Goal: Task Accomplishment & Management: Use online tool/utility

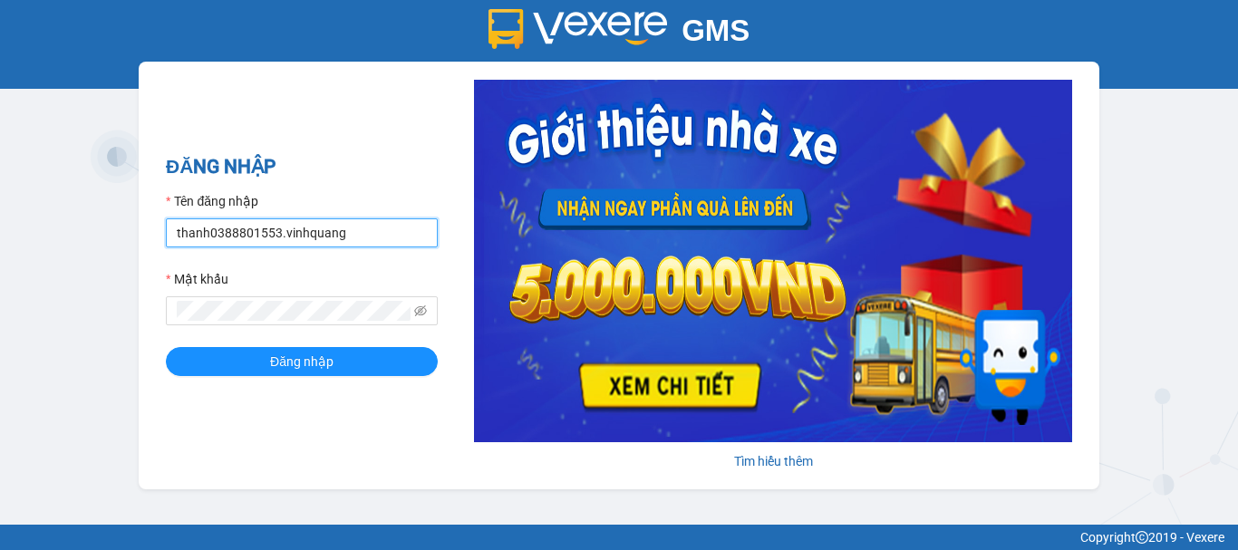
click at [277, 232] on input "thanh0388801553.vinhquang" at bounding box center [302, 232] width 272 height 29
type input "thin0969863140.vinhquang"
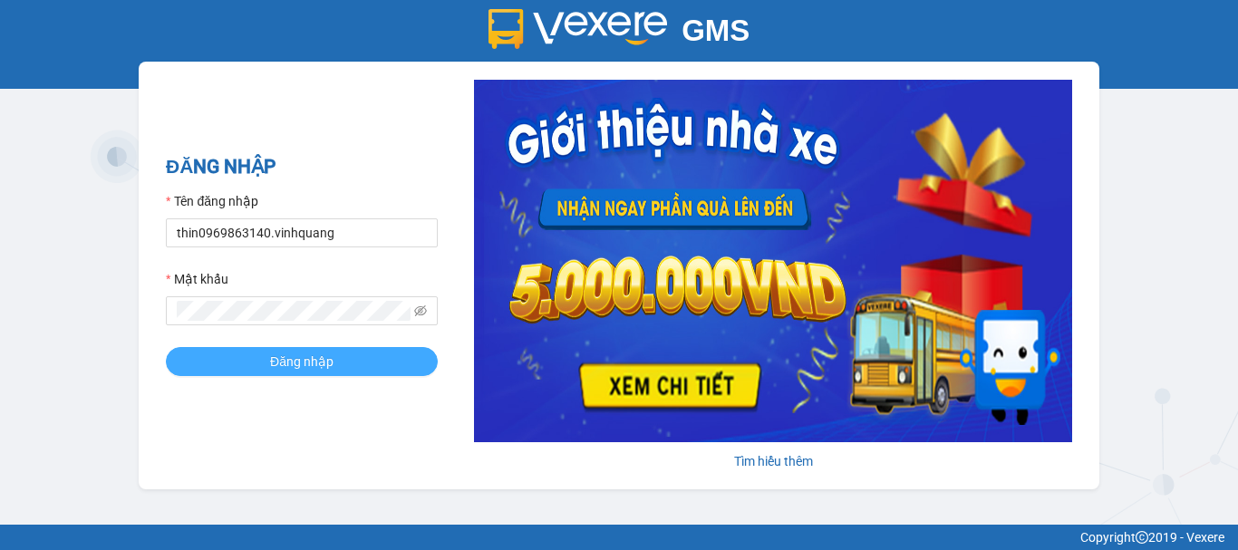
click at [278, 360] on span "Đăng nhập" at bounding box center [301, 362] width 63 height 20
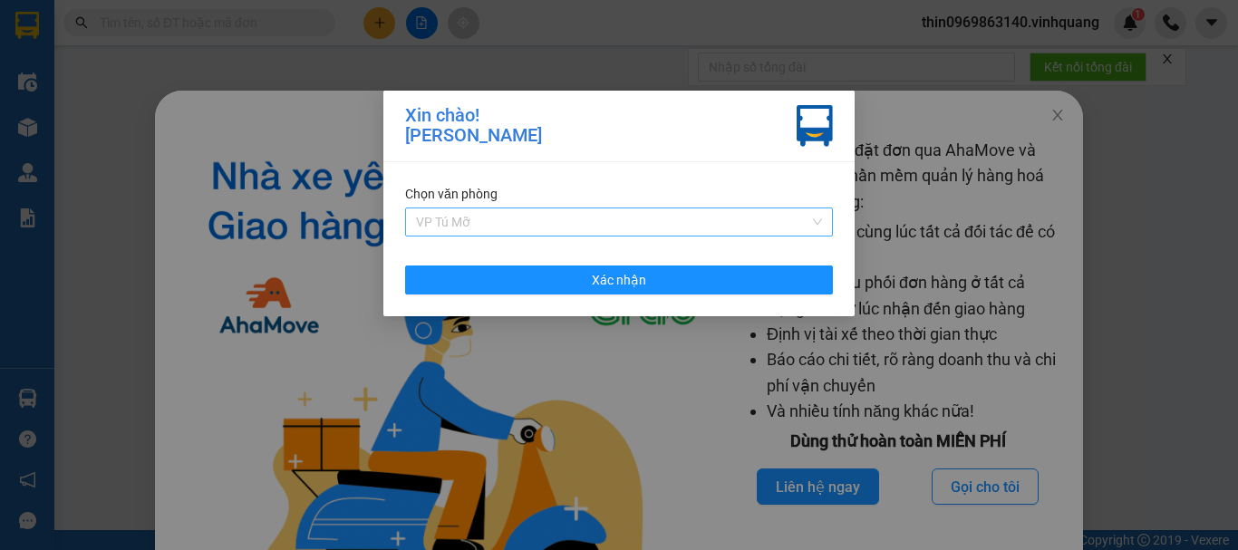
click at [514, 217] on span "VP Tú Mỡ" at bounding box center [619, 221] width 406 height 27
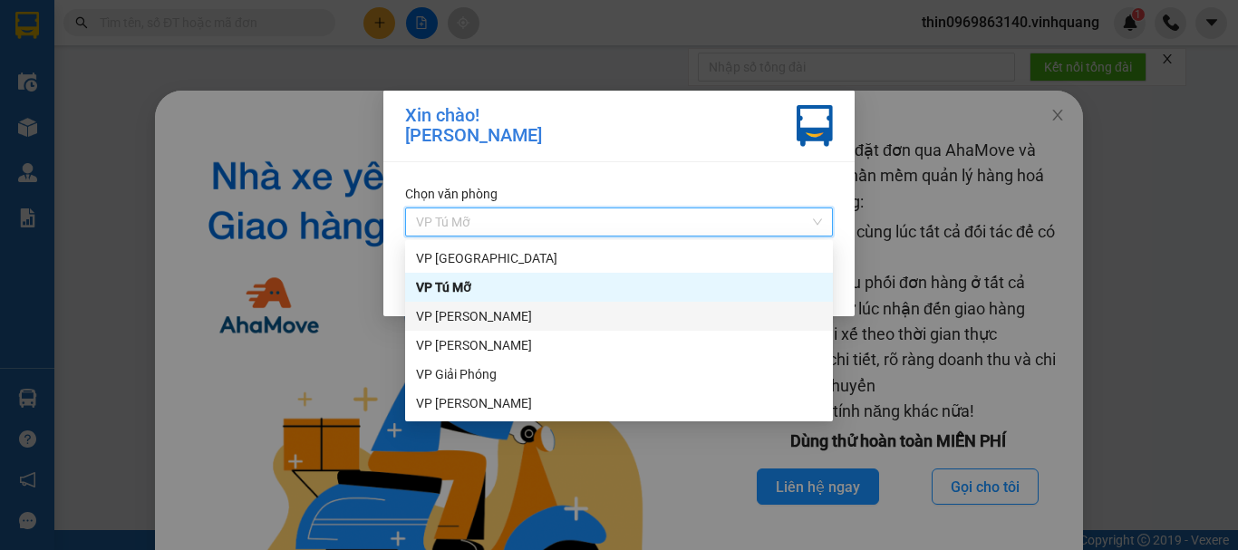
click at [463, 313] on div "VP [PERSON_NAME]" at bounding box center [619, 316] width 406 height 20
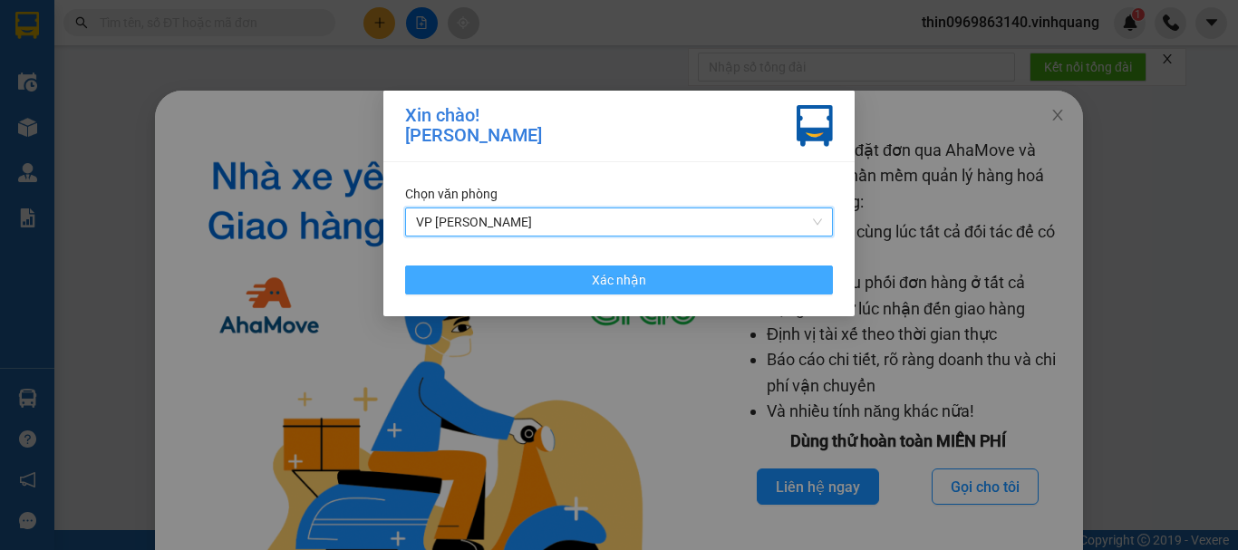
click at [520, 291] on button "Xác nhận" at bounding box center [619, 279] width 428 height 29
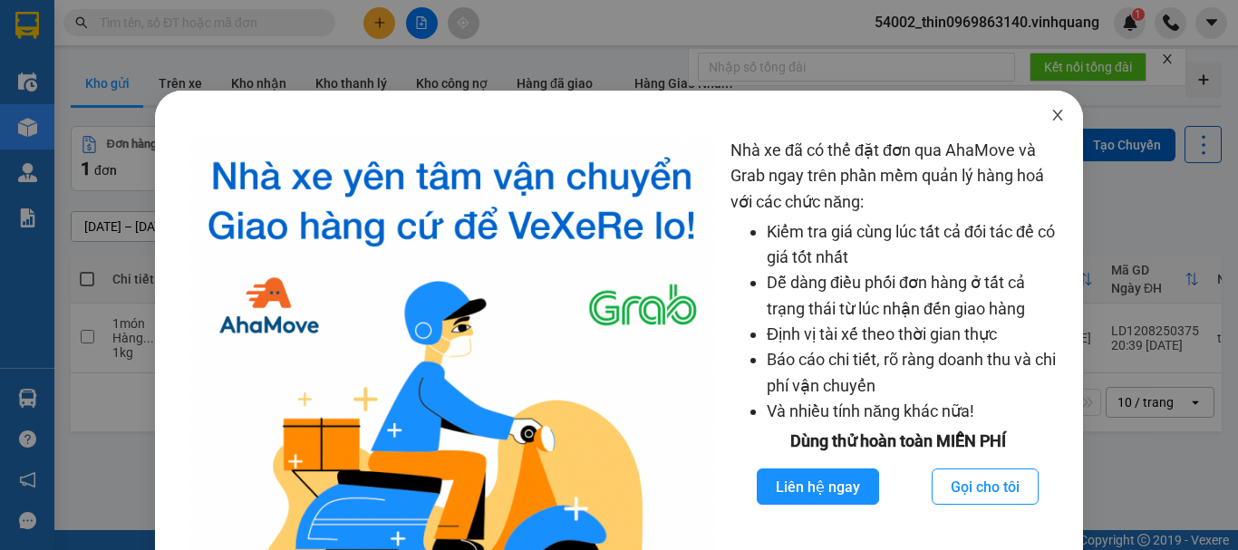
click at [1053, 113] on icon "close" at bounding box center [1058, 115] width 10 height 11
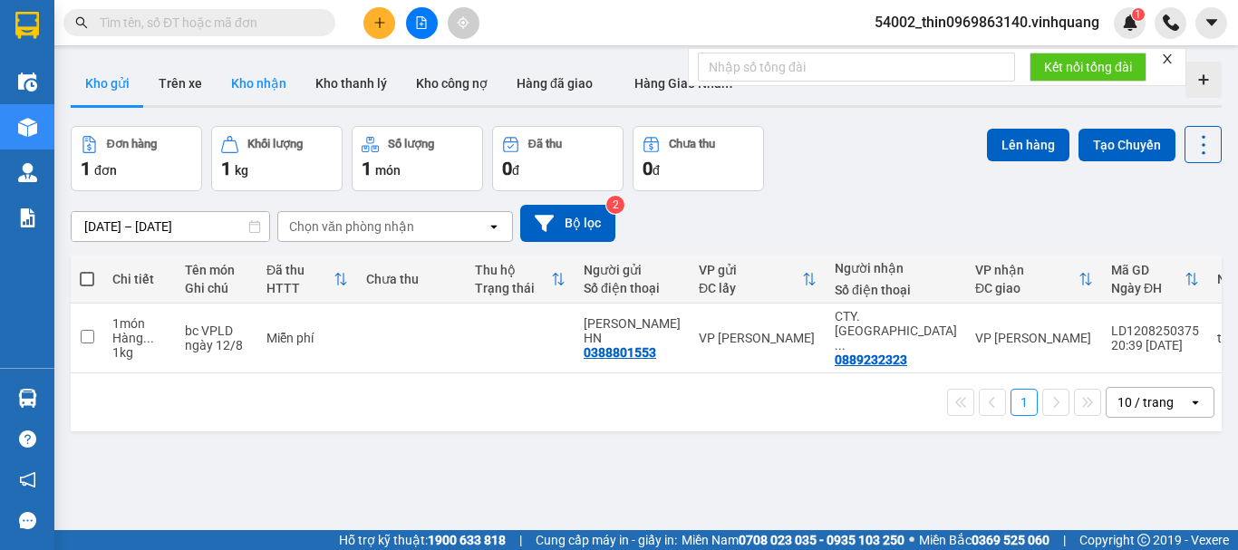
click at [243, 81] on button "Kho nhận" at bounding box center [259, 83] width 84 height 43
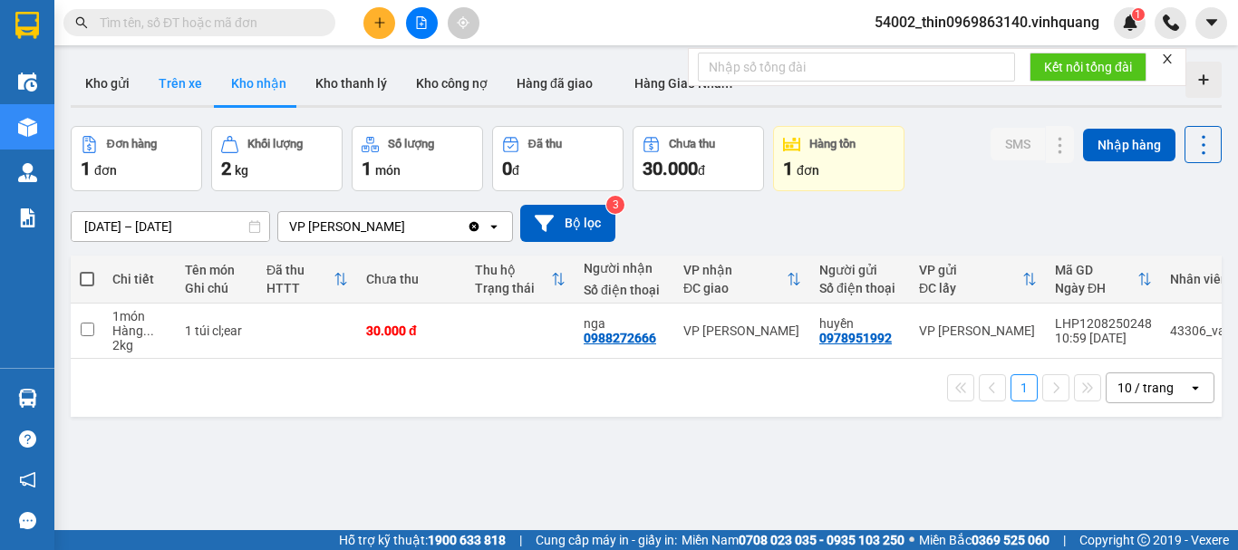
click at [152, 79] on button "Trên xe" at bounding box center [180, 83] width 72 height 43
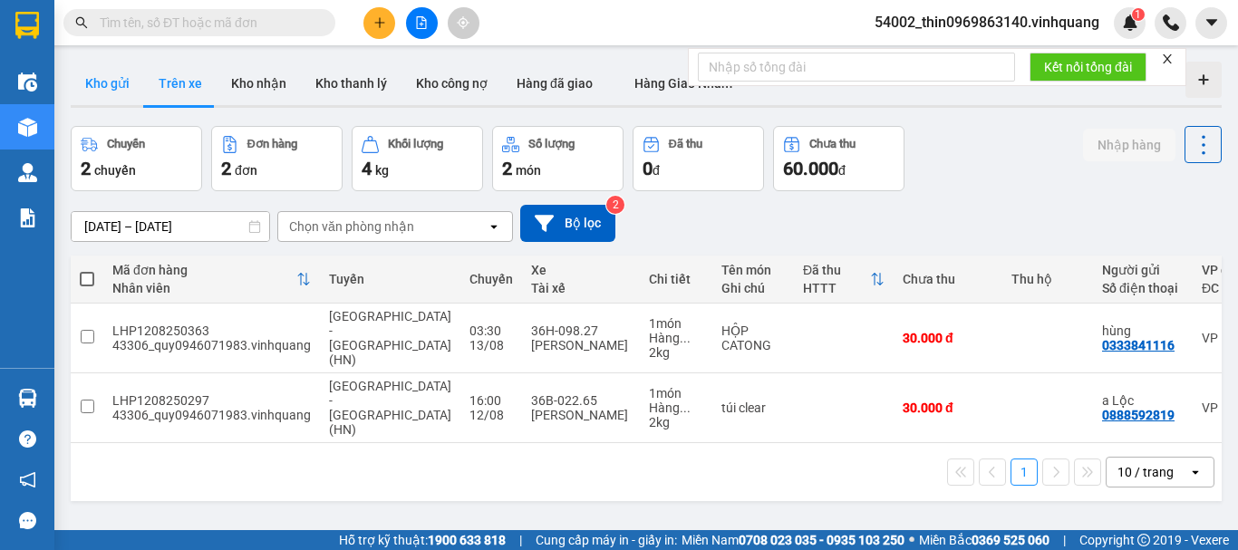
click at [109, 84] on button "Kho gửi" at bounding box center [107, 83] width 73 height 43
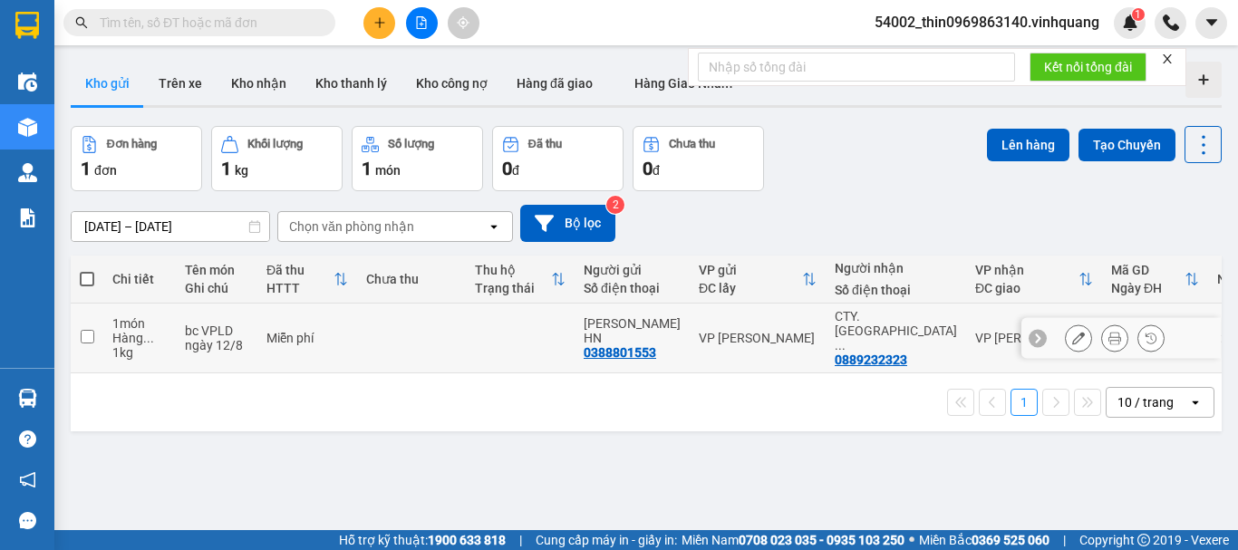
click at [84, 330] on input "checkbox" at bounding box center [88, 337] width 14 height 14
checkbox input "true"
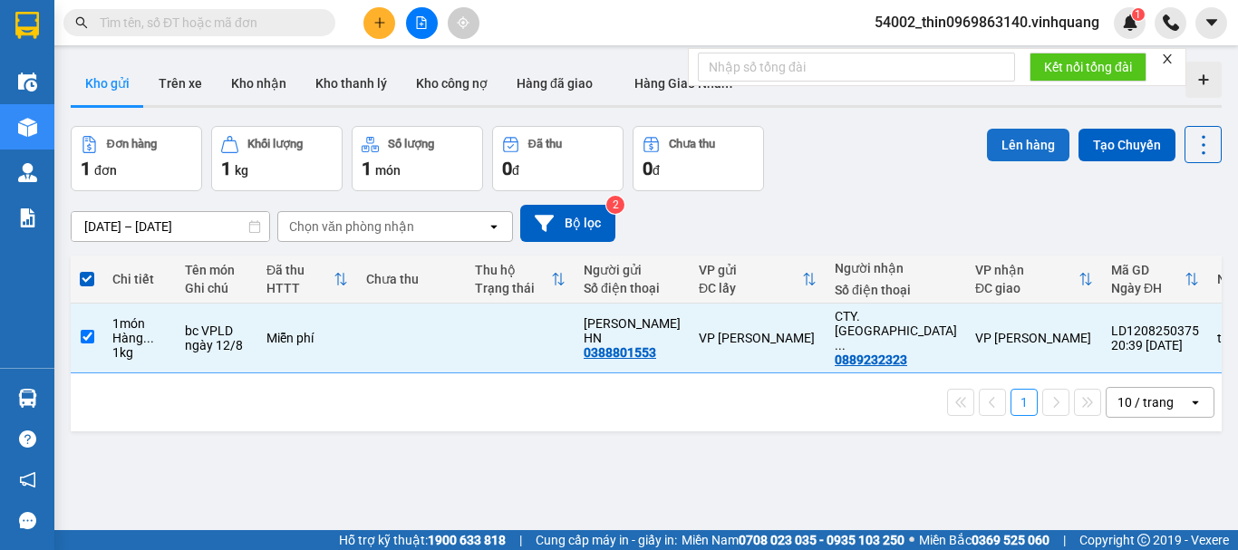
click at [994, 145] on button "Lên hàng" at bounding box center [1028, 145] width 82 height 33
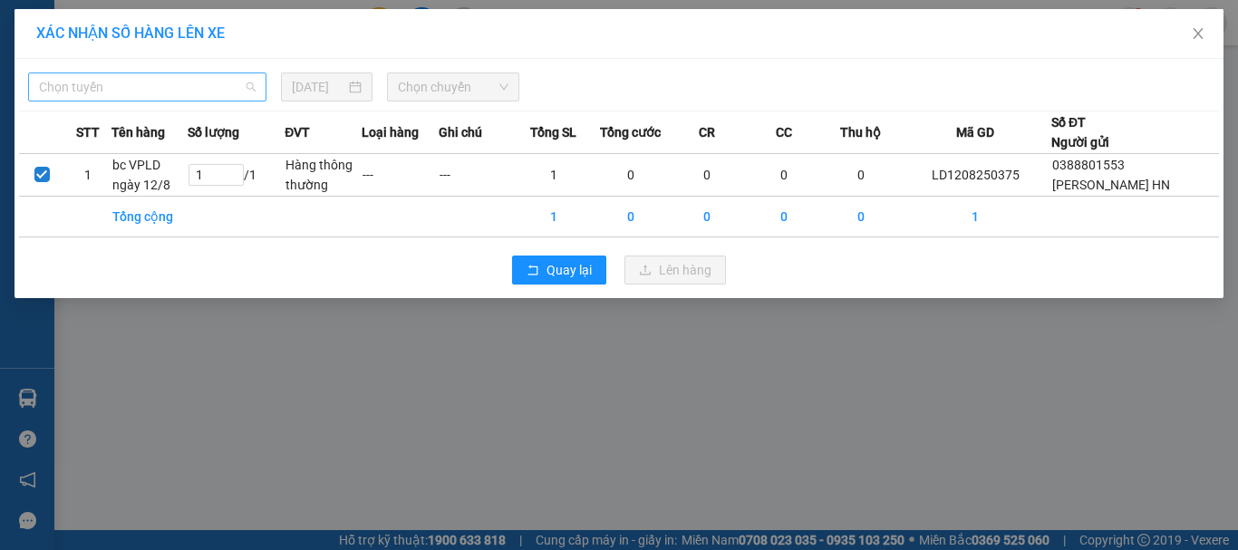
click at [178, 90] on span "Chọn tuyến" at bounding box center [147, 86] width 217 height 27
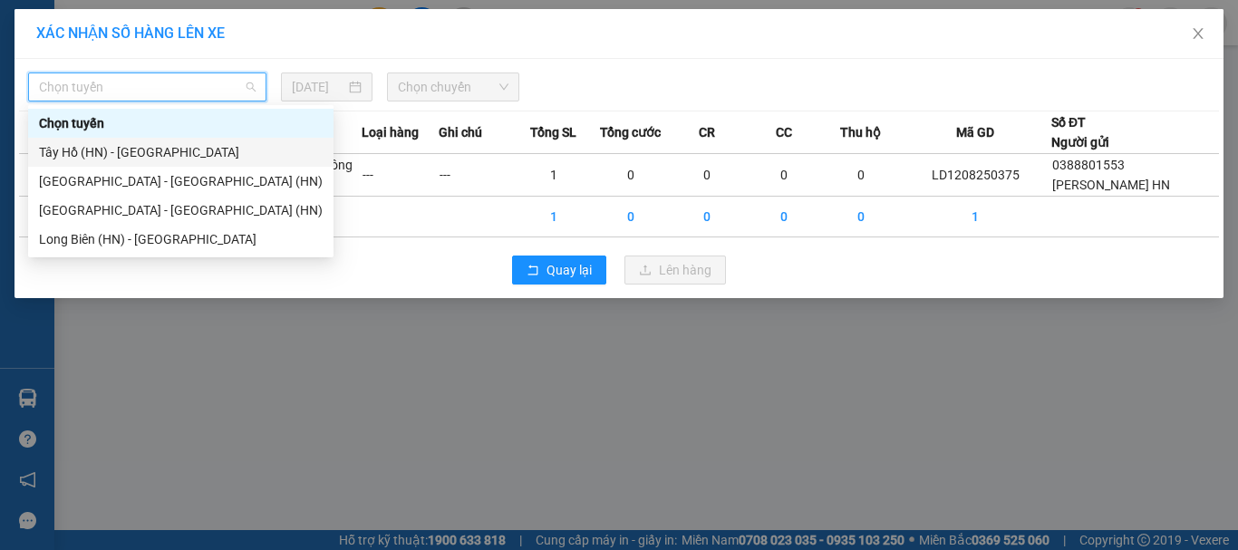
click at [104, 152] on div "Tây Hồ (HN) - [GEOGRAPHIC_DATA]" at bounding box center [181, 152] width 284 height 20
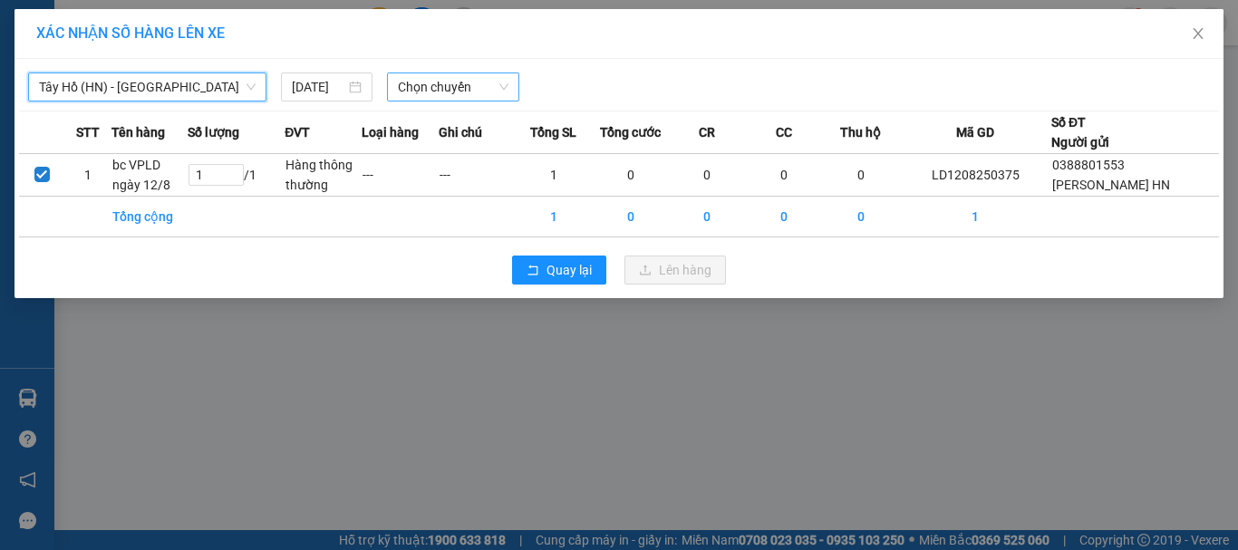
click at [461, 84] on span "Chọn chuyến" at bounding box center [453, 86] width 111 height 27
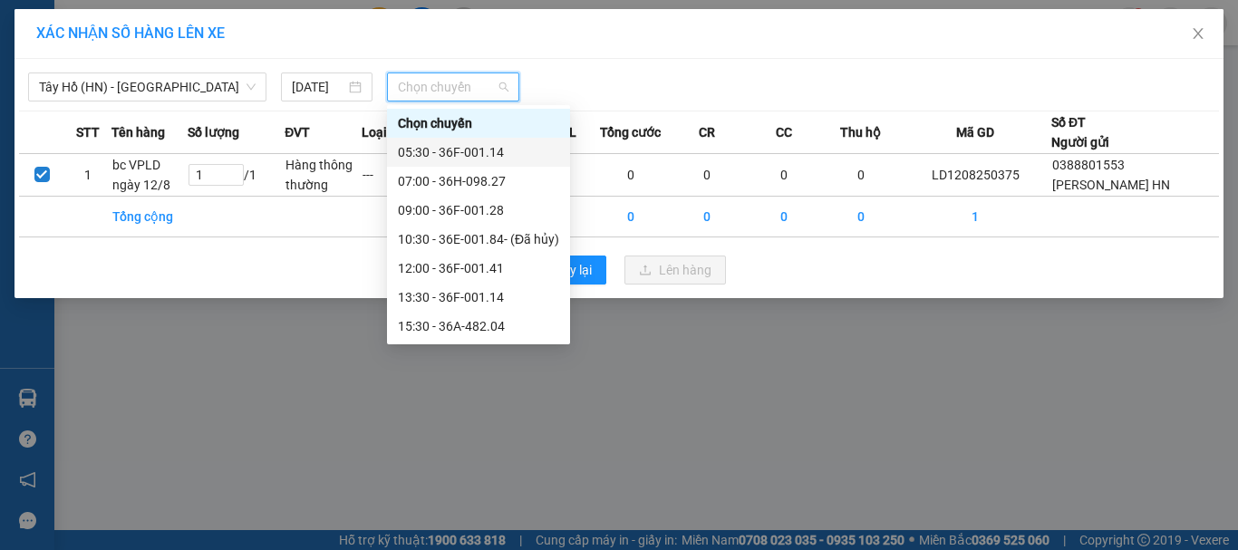
click at [440, 151] on div "05:30 - 36F-001.14" at bounding box center [478, 152] width 161 height 20
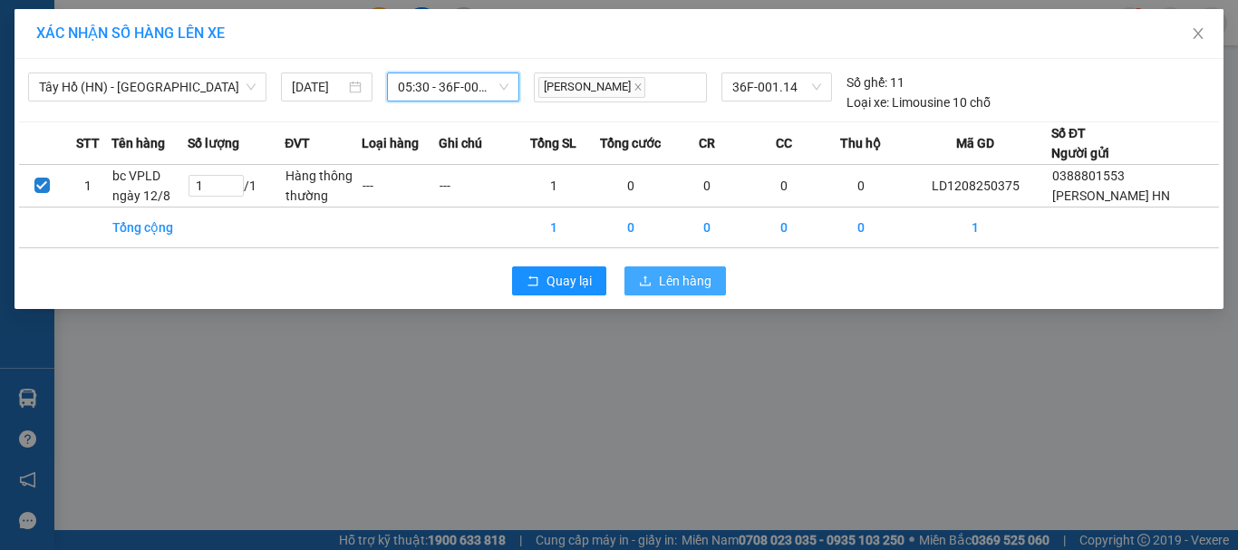
click at [699, 288] on button "Lên hàng" at bounding box center [674, 280] width 101 height 29
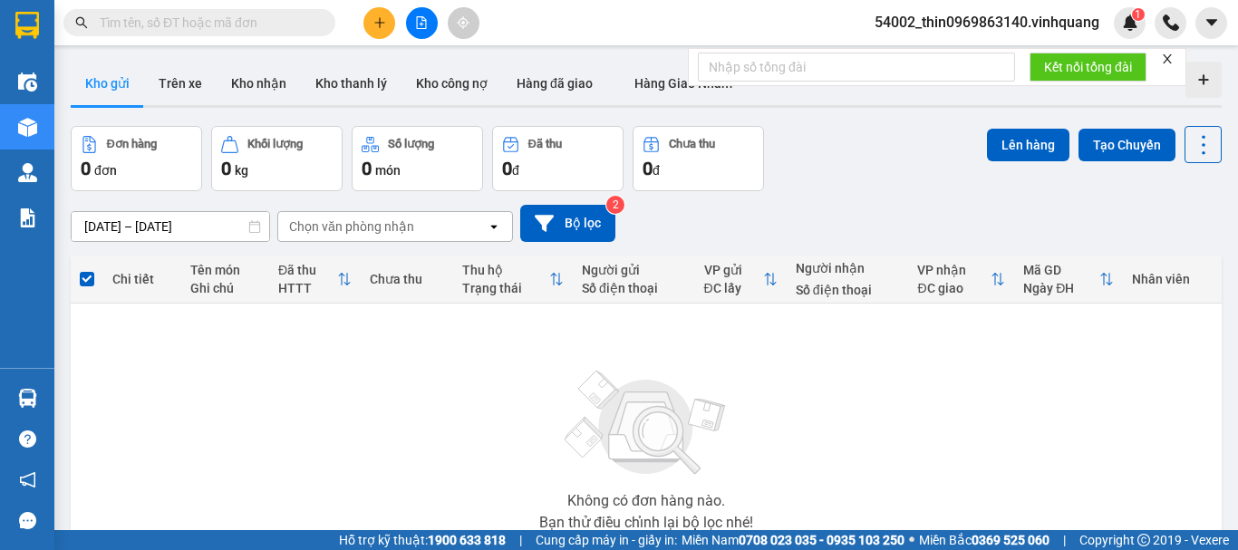
click at [419, 30] on button at bounding box center [422, 23] width 32 height 32
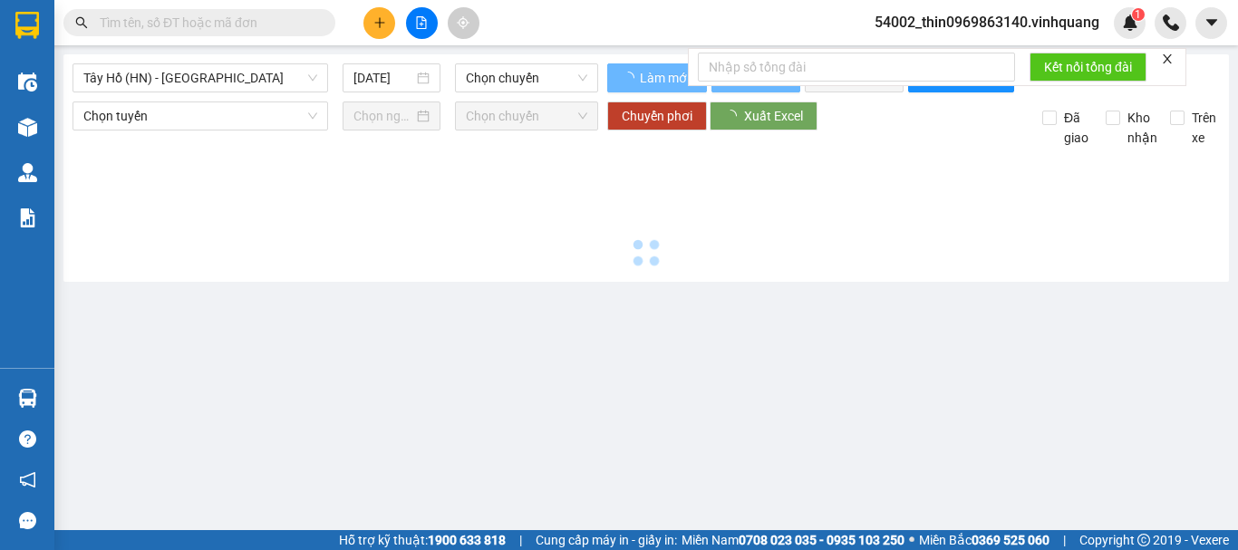
type input "[DATE]"
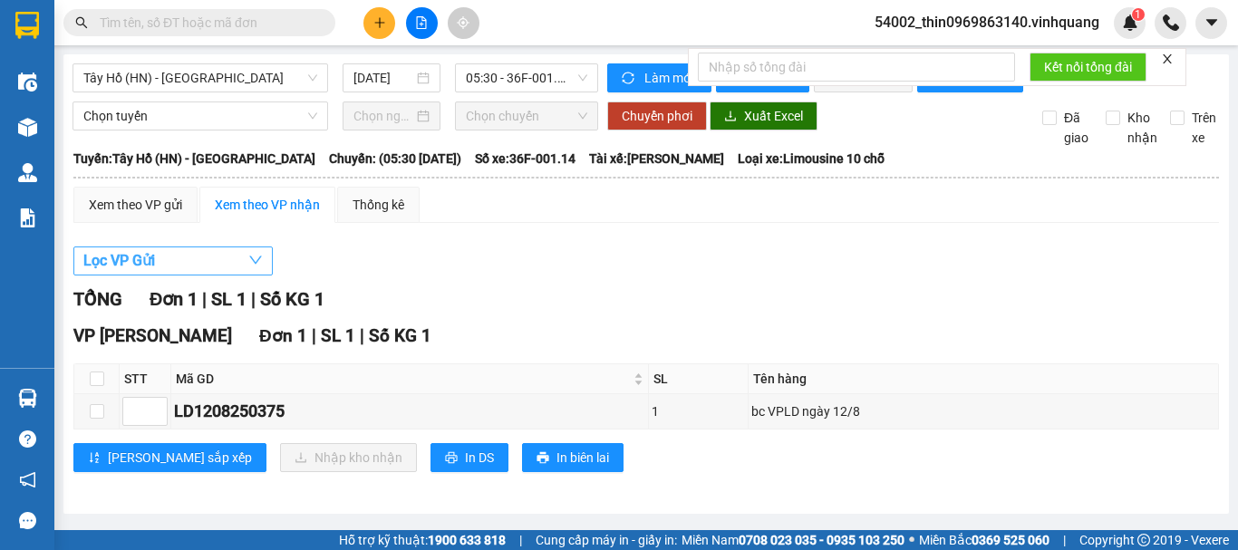
click at [134, 272] on span "Lọc VP Gửi" at bounding box center [119, 260] width 72 height 23
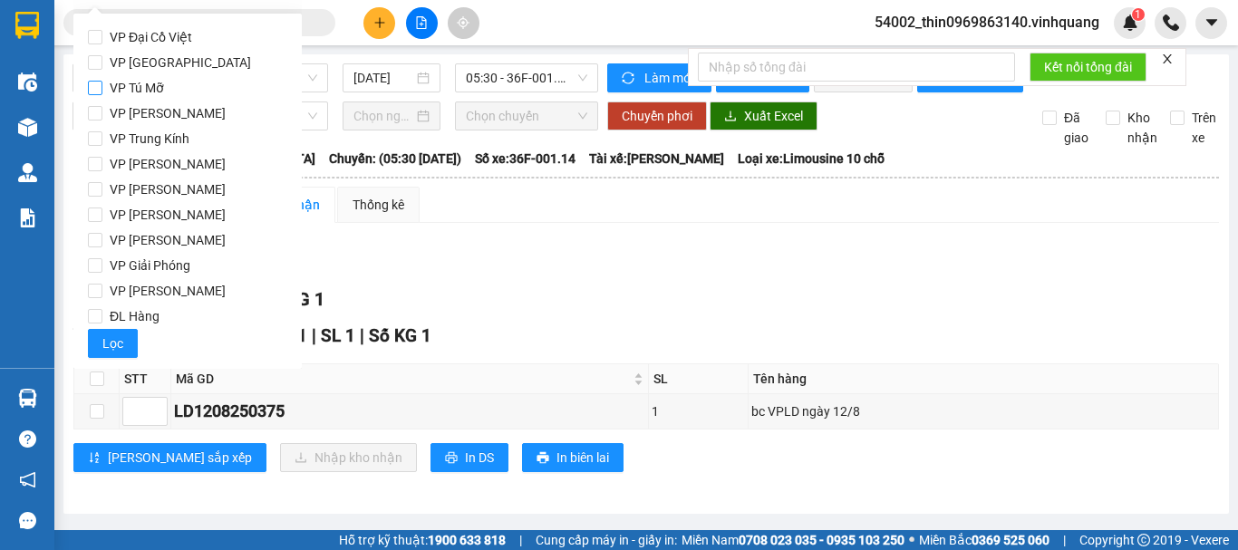
click at [154, 85] on span "VP Tú Mỡ" at bounding box center [136, 87] width 69 height 25
click at [102, 85] on input "VP Tú Mỡ" at bounding box center [95, 88] width 14 height 14
checkbox input "true"
click at [147, 166] on span "VP [PERSON_NAME]" at bounding box center [167, 163] width 130 height 25
click at [102, 166] on input "VP [PERSON_NAME]" at bounding box center [95, 164] width 14 height 14
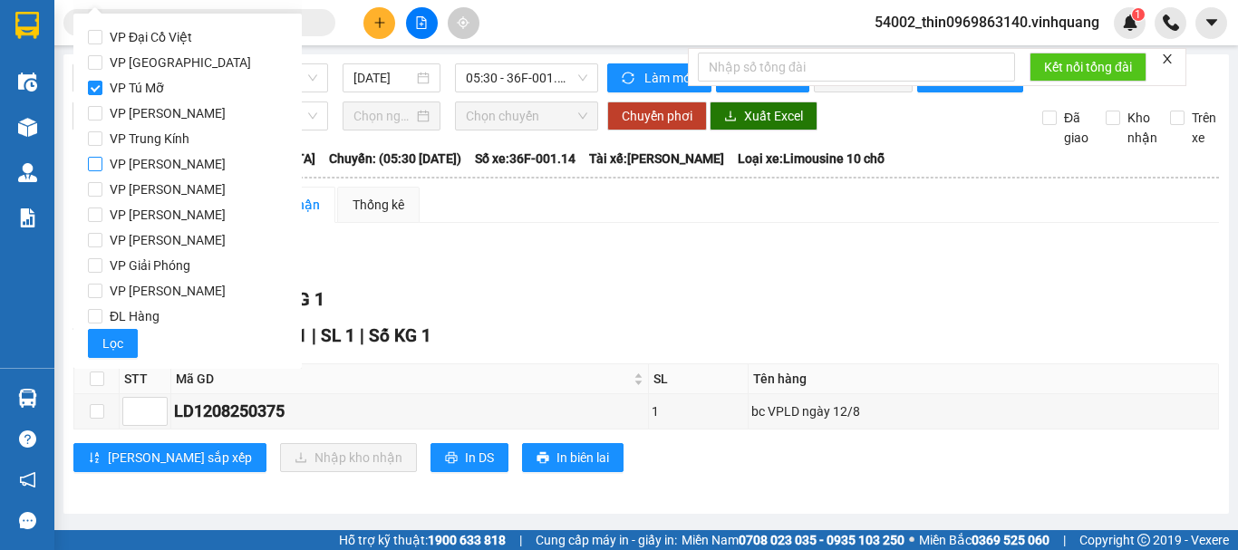
checkbox input "true"
click at [100, 82] on input "VP Tú Mỡ" at bounding box center [95, 88] width 14 height 14
checkbox input "false"
click at [111, 338] on span "Lọc" at bounding box center [112, 343] width 21 height 20
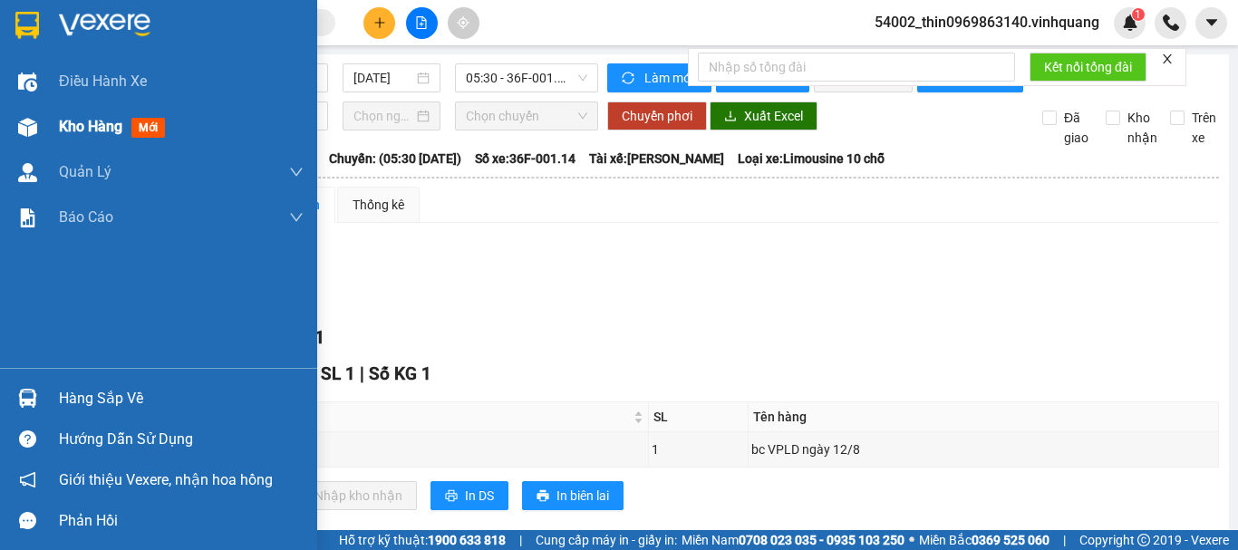
click at [63, 121] on span "Kho hàng" at bounding box center [90, 126] width 63 height 17
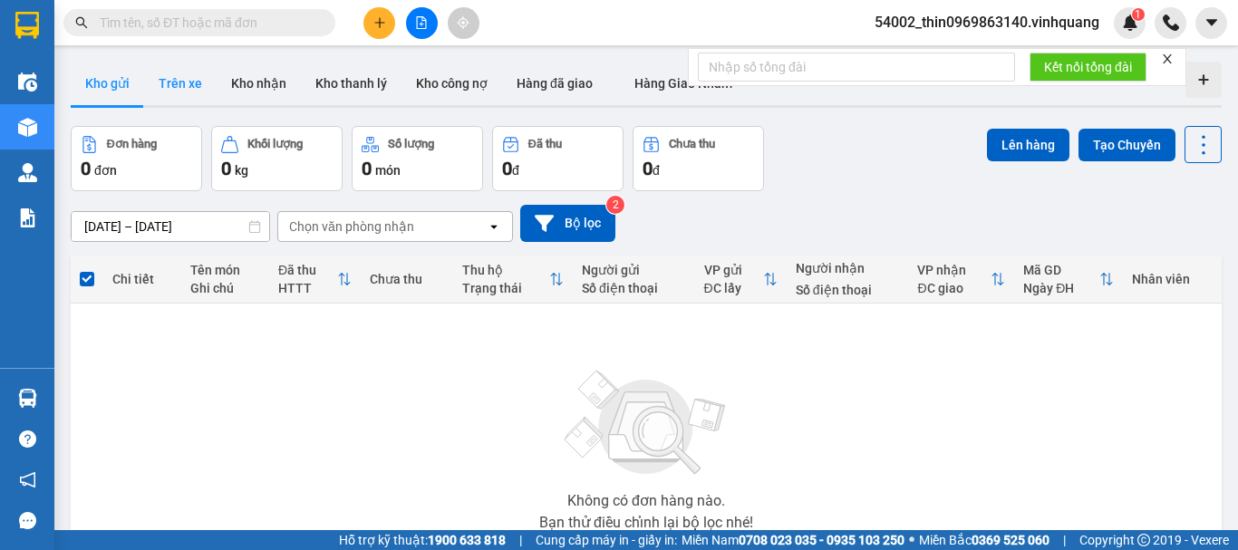
click at [188, 81] on button "Trên xe" at bounding box center [180, 83] width 72 height 43
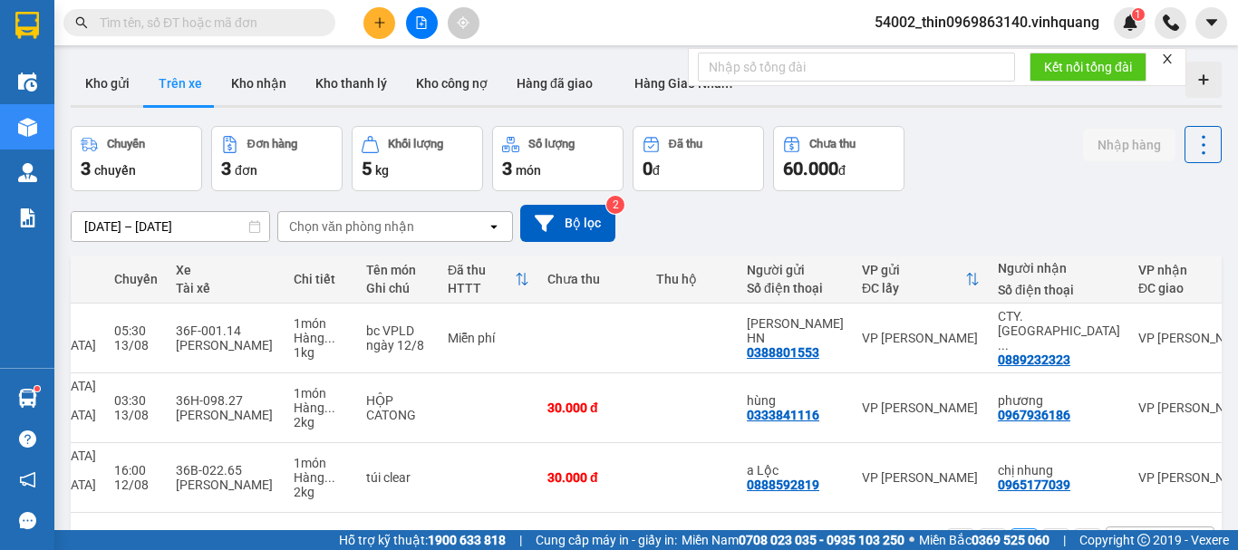
scroll to position [0, 365]
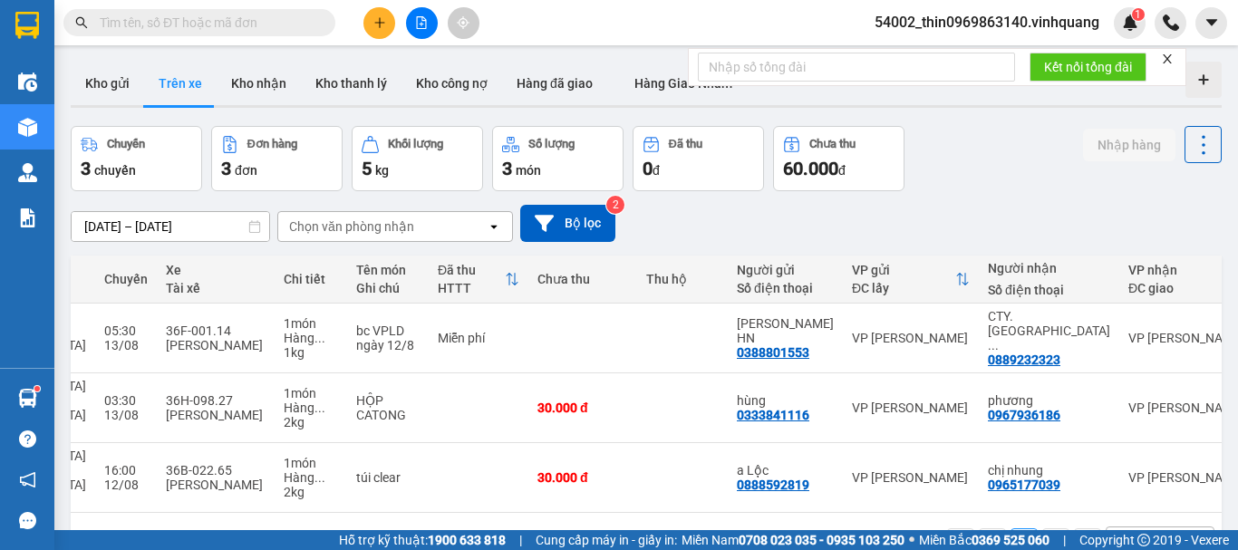
click at [391, 226] on div "Chọn văn phòng nhận" at bounding box center [351, 226] width 125 height 18
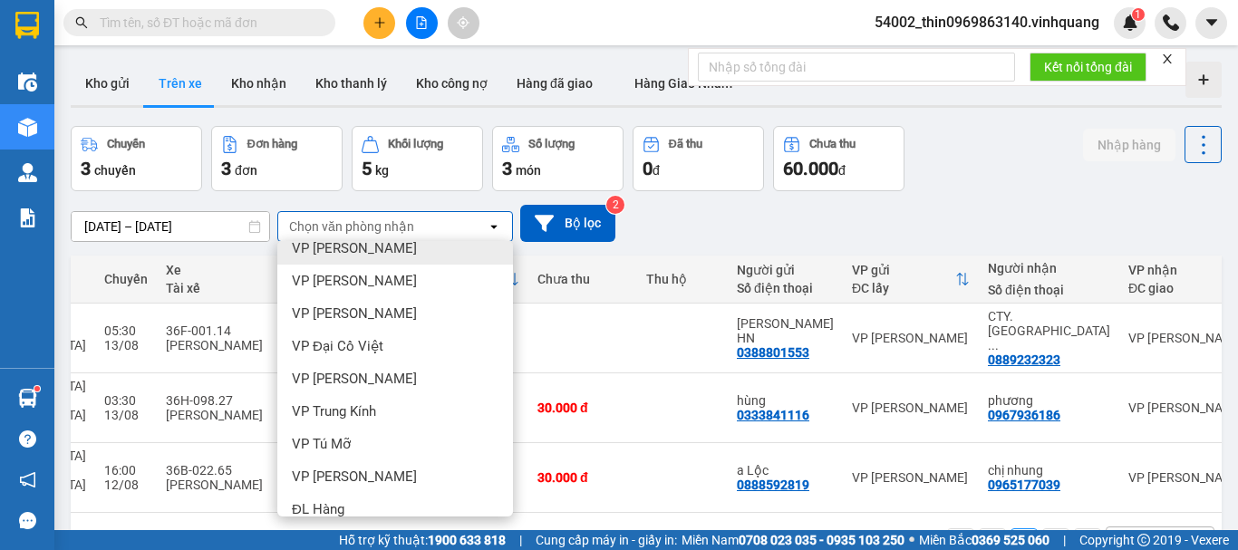
scroll to position [130, 0]
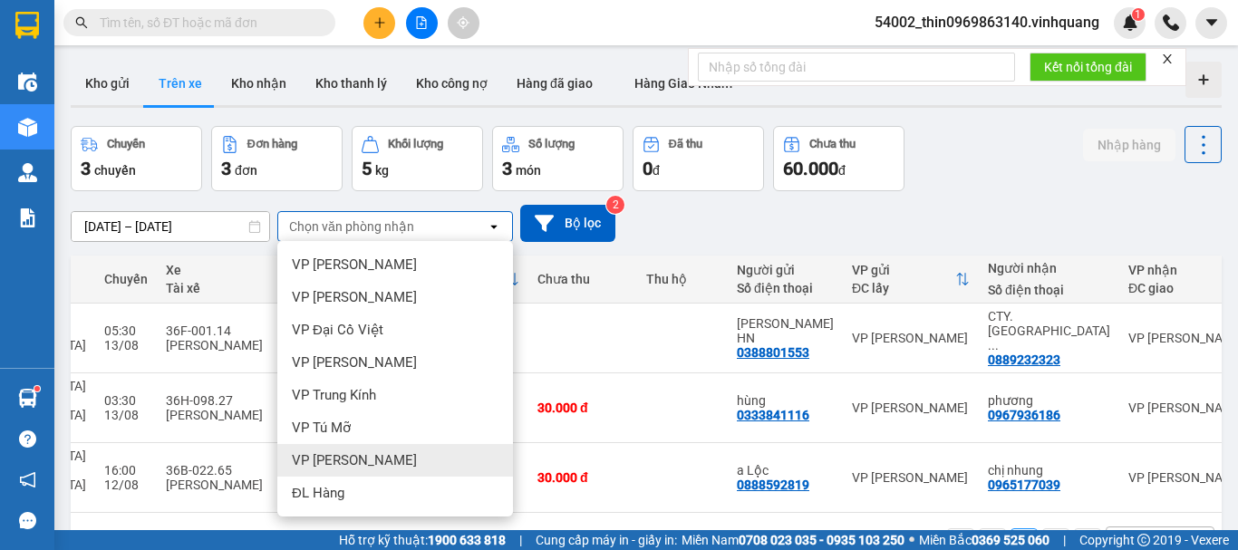
click at [330, 458] on span "VP [PERSON_NAME]" at bounding box center [354, 460] width 125 height 18
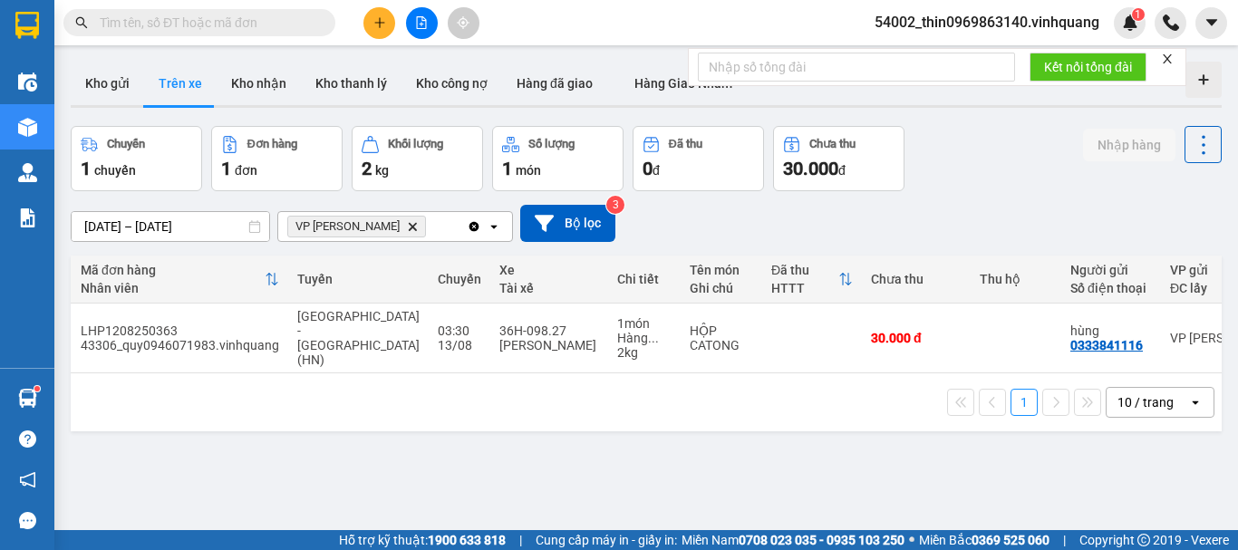
scroll to position [0, 0]
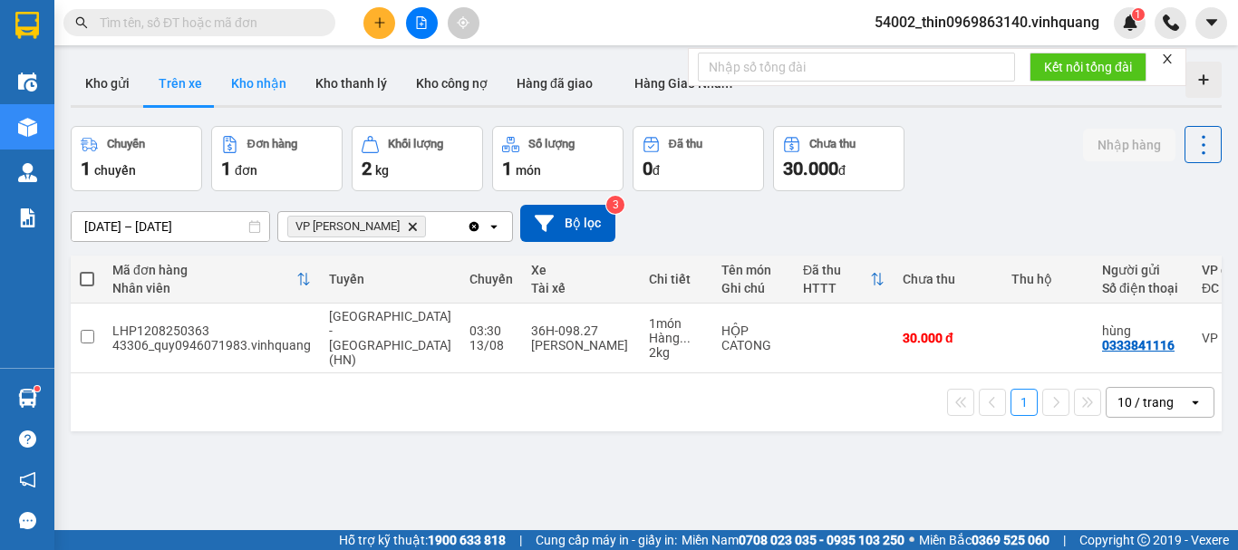
click at [265, 86] on button "Kho nhận" at bounding box center [259, 83] width 84 height 43
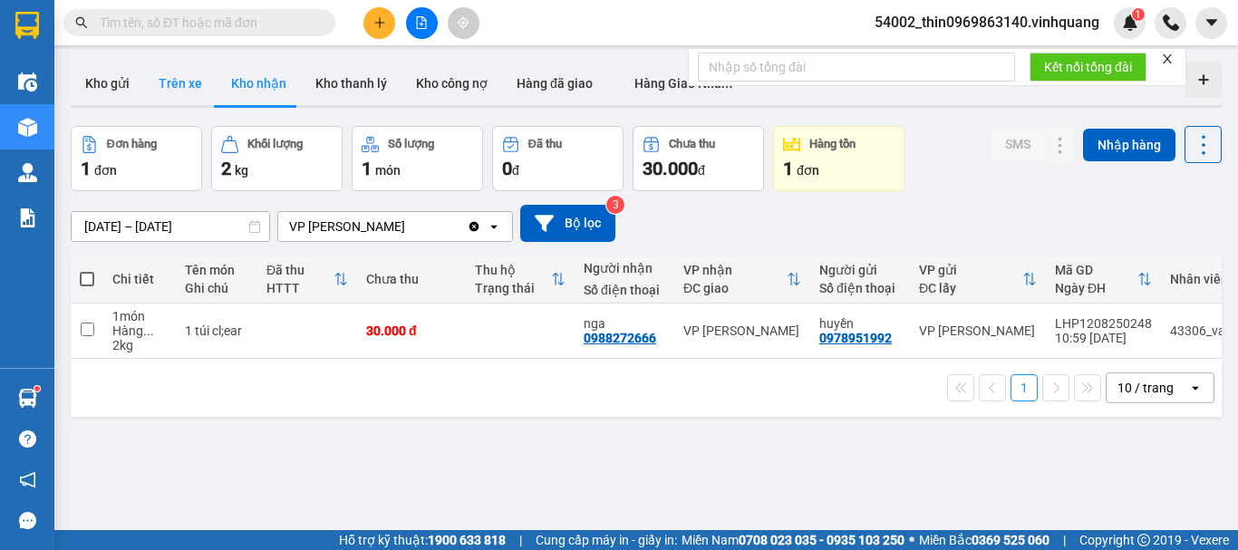
click at [147, 82] on button "Trên xe" at bounding box center [180, 83] width 72 height 43
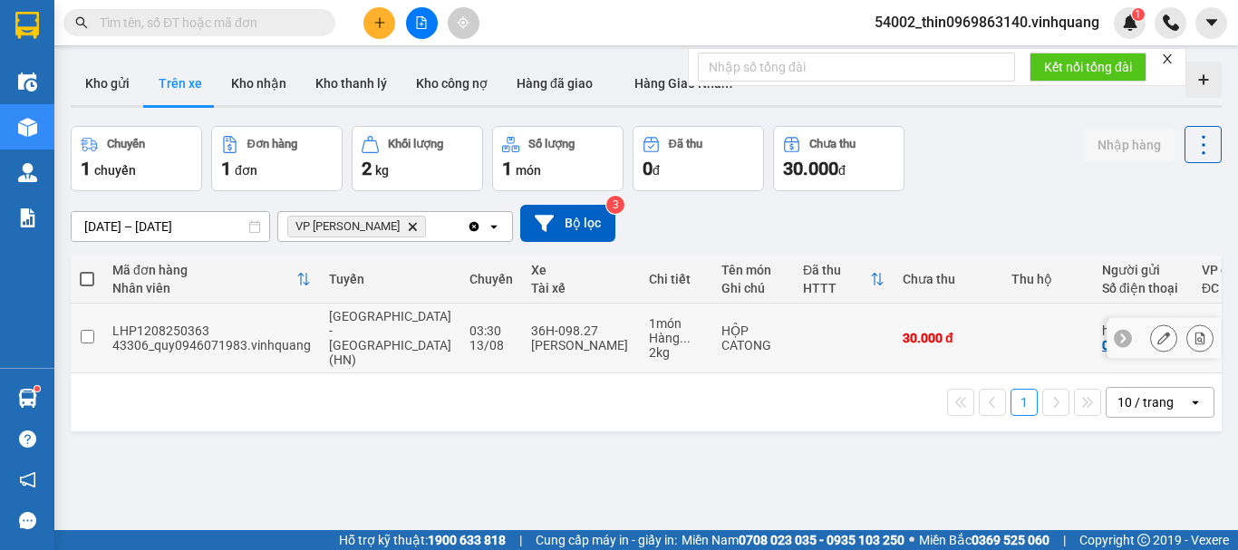
click at [97, 325] on td at bounding box center [87, 339] width 33 height 70
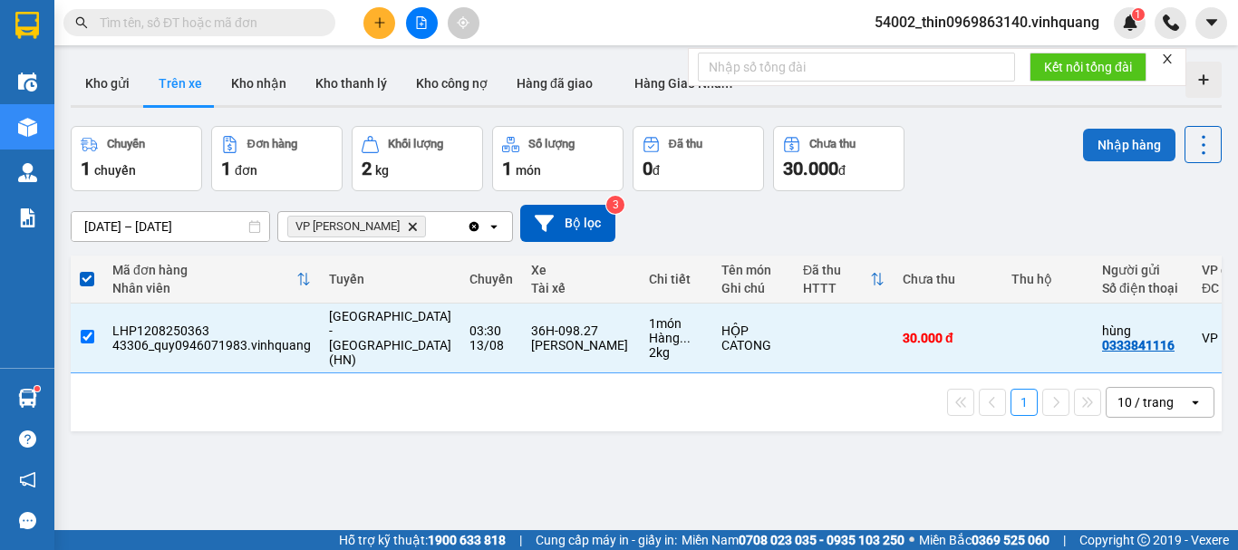
click at [1126, 146] on button "Nhập hàng" at bounding box center [1129, 145] width 92 height 33
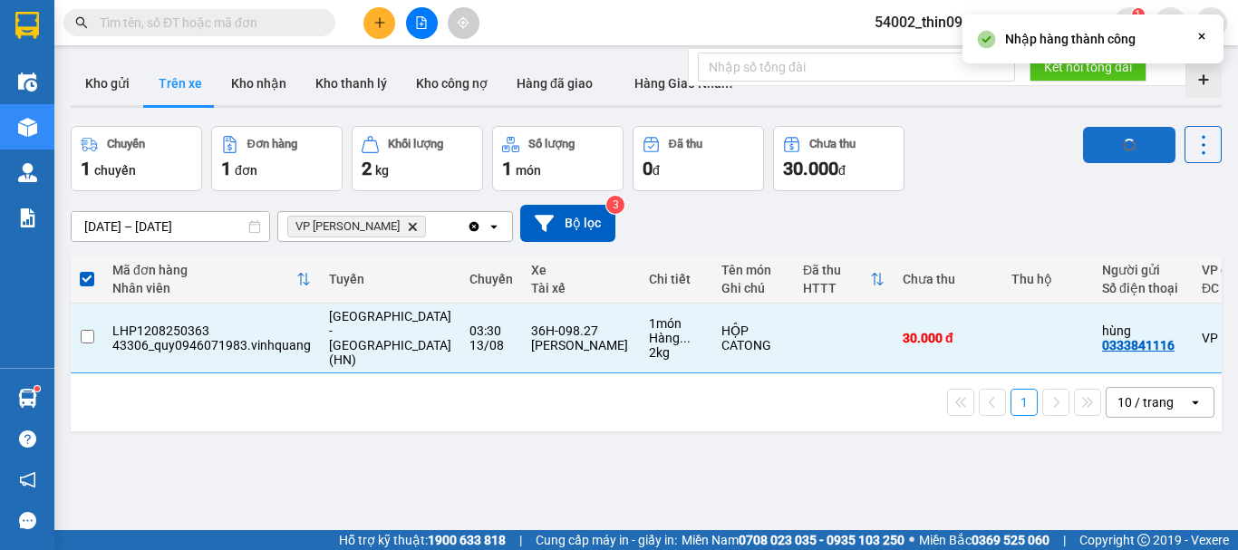
checkbox input "false"
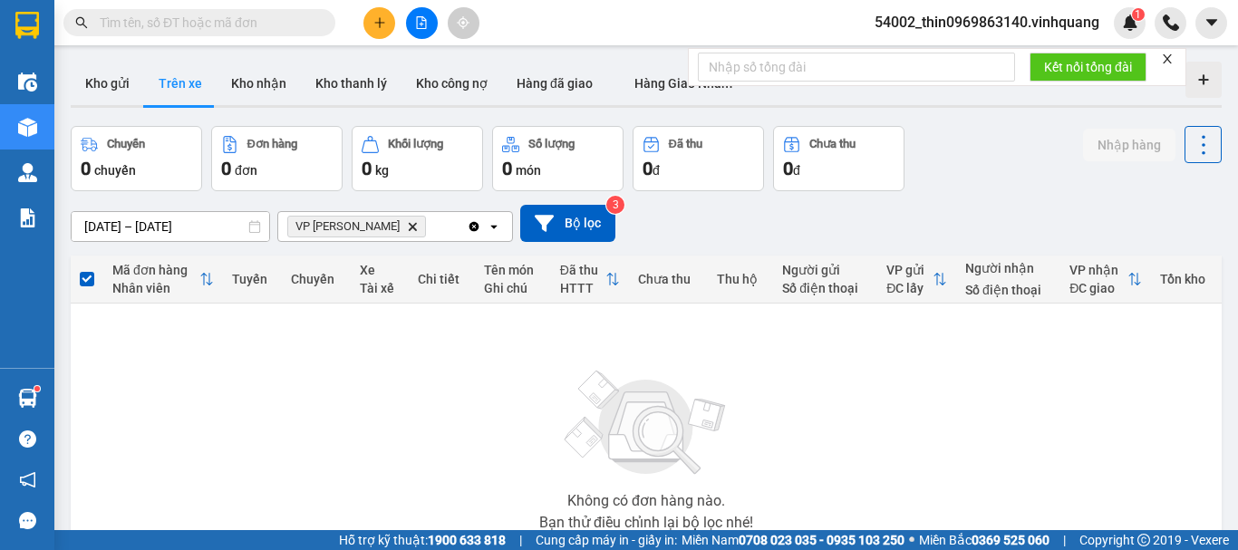
click at [405, 14] on div at bounding box center [421, 23] width 136 height 32
click at [423, 23] on icon "file-add" at bounding box center [421, 22] width 13 height 13
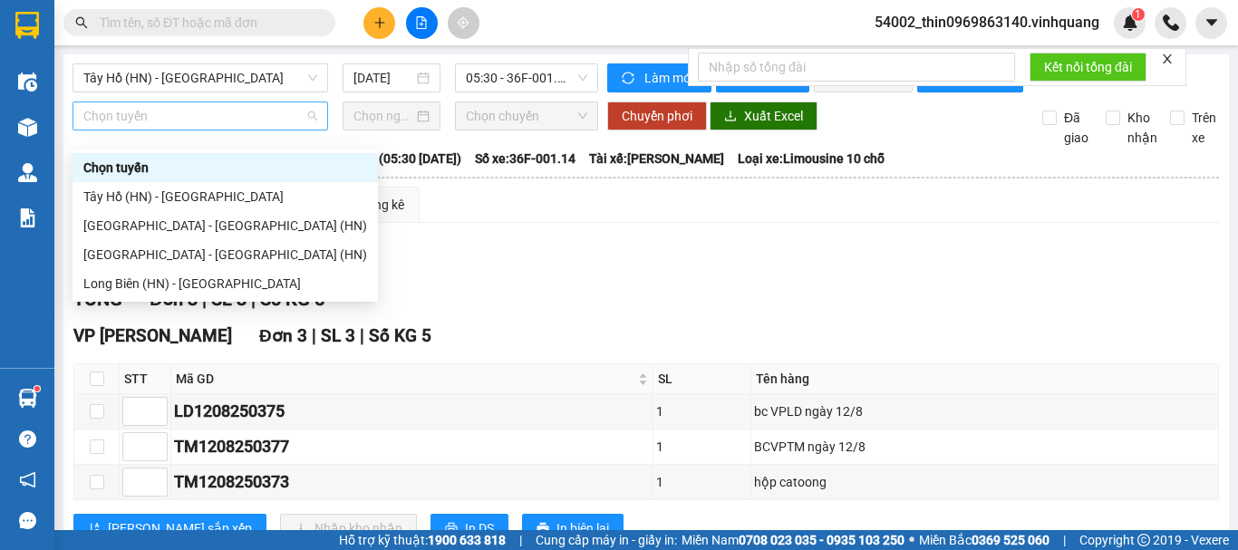
click at [181, 123] on span "Chọn tuyến" at bounding box center [200, 115] width 234 height 27
click at [172, 205] on div "Tây Hồ (HN) - [GEOGRAPHIC_DATA]" at bounding box center [225, 197] width 284 height 20
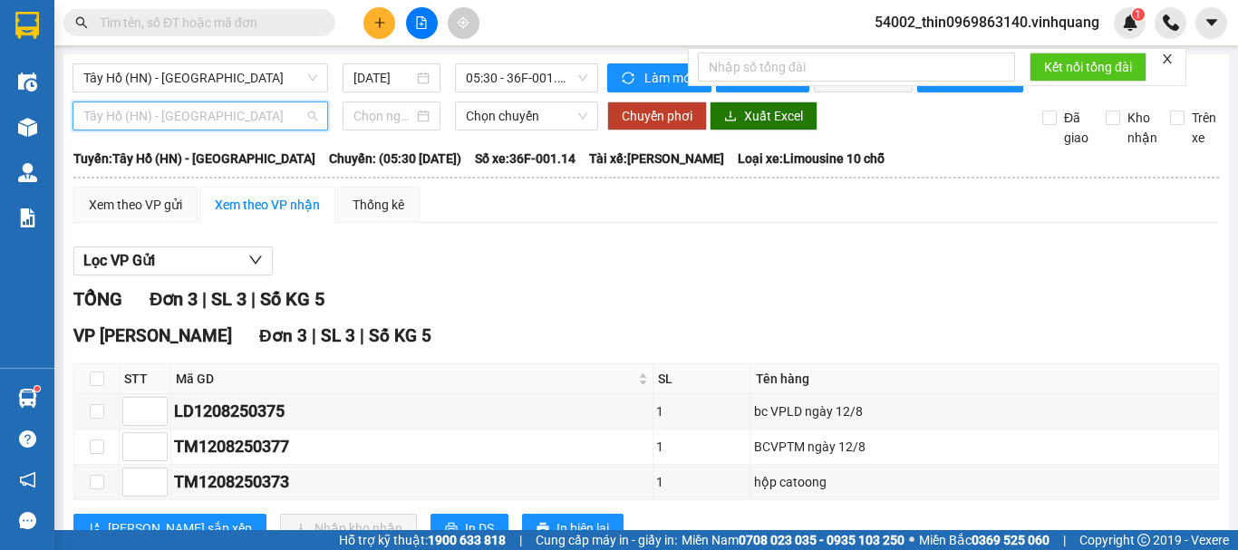
click at [313, 130] on span "Tây Hồ (HN) - [GEOGRAPHIC_DATA]" at bounding box center [200, 115] width 234 height 27
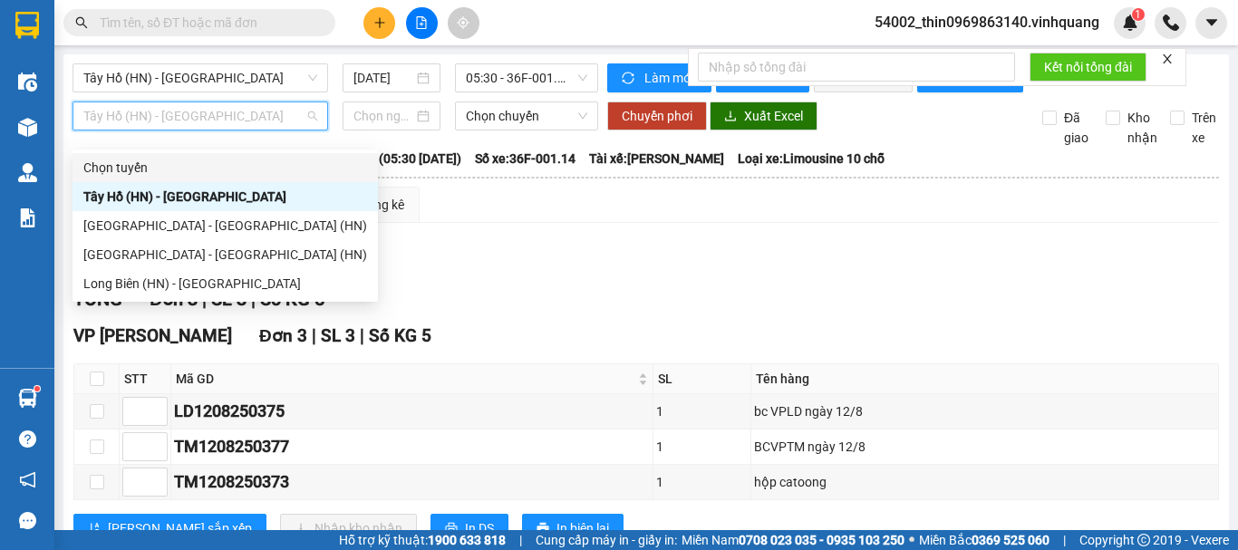
click at [255, 130] on span "Tây Hồ (HN) - [GEOGRAPHIC_DATA]" at bounding box center [200, 115] width 234 height 27
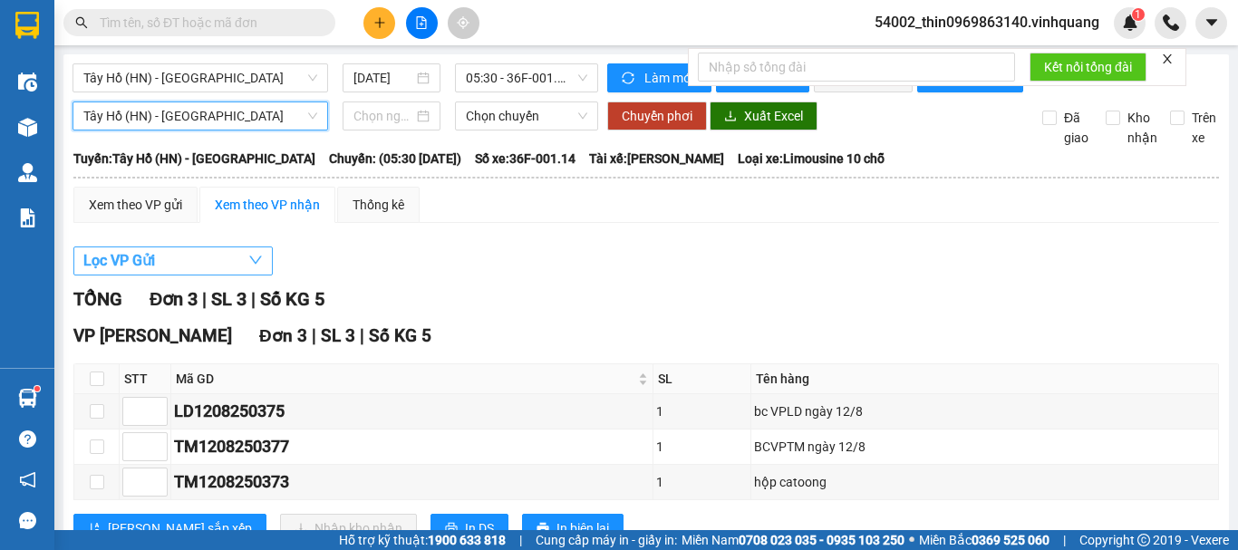
click at [105, 272] on span "Lọc VP Gửi" at bounding box center [119, 260] width 72 height 23
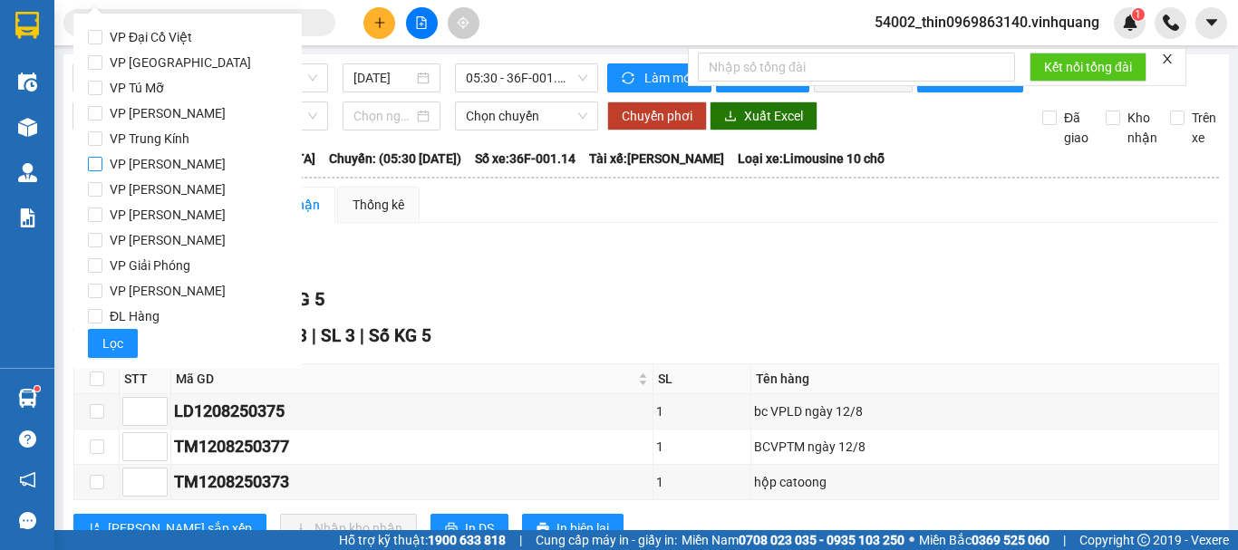
click at [93, 165] on input "VP [PERSON_NAME]" at bounding box center [95, 164] width 14 height 14
checkbox input "true"
click at [111, 350] on span "Lọc" at bounding box center [112, 343] width 21 height 20
